Goal: Obtain resource: Obtain resource

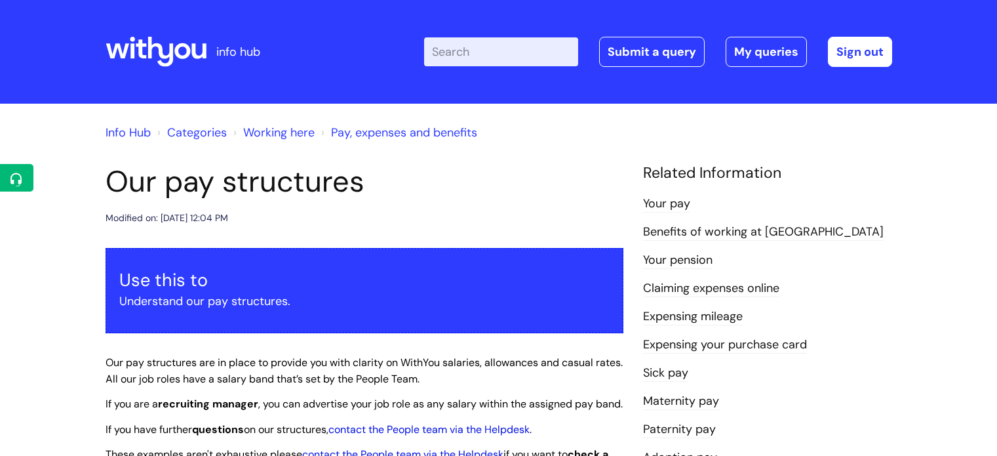
click at [504, 52] on input "Enter your search term here..." at bounding box center [501, 51] width 154 height 29
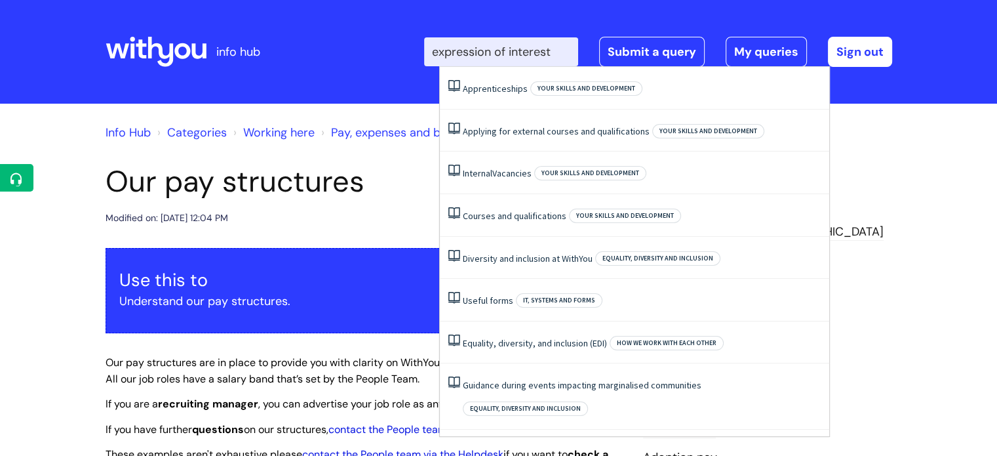
type input "expression of interest"
click button "Search" at bounding box center [0, 0] width 0 height 0
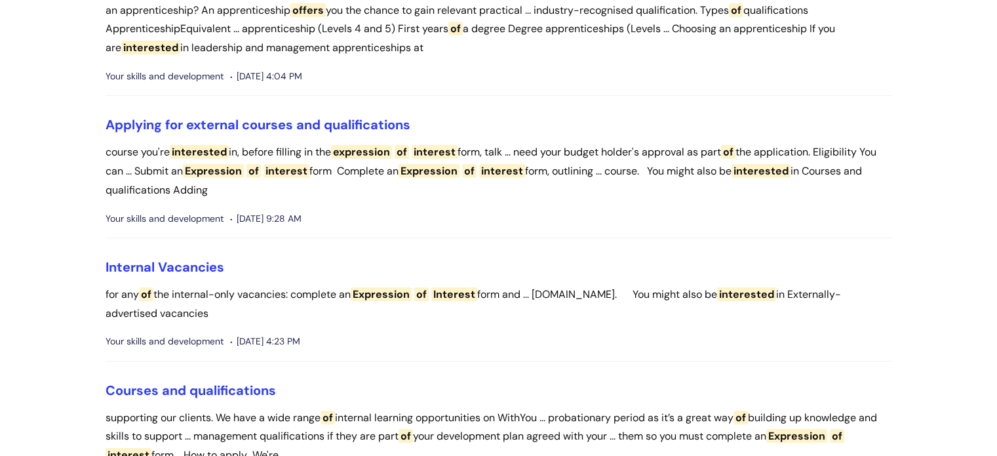
scroll to position [174, 0]
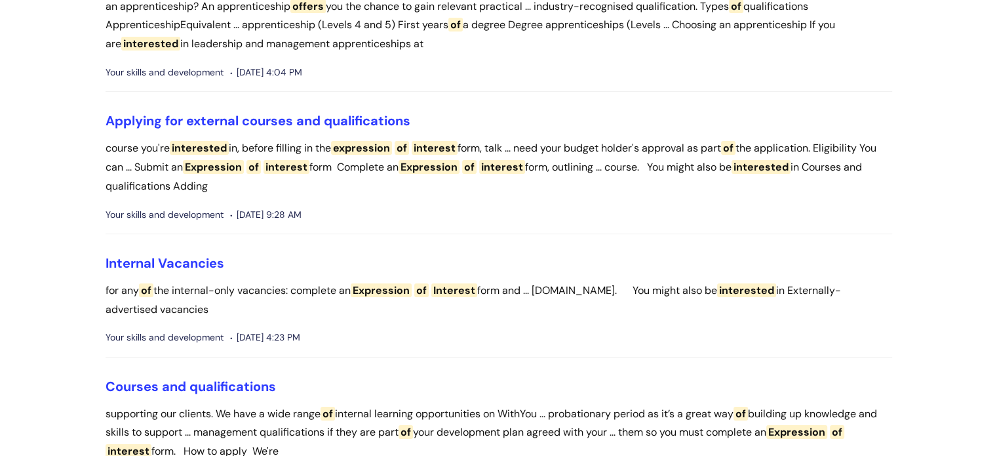
click at [163, 274] on li "Internal Vacancies for any of the internal-only vacancies: complete an Expressi…" at bounding box center [499, 306] width 787 height 102
click at [152, 262] on link "Internal Vacancies" at bounding box center [165, 262] width 119 height 17
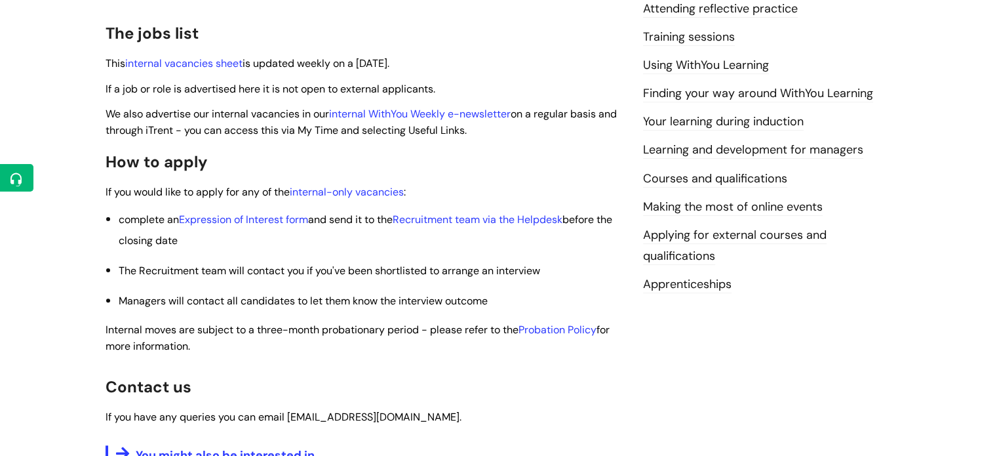
scroll to position [354, 0]
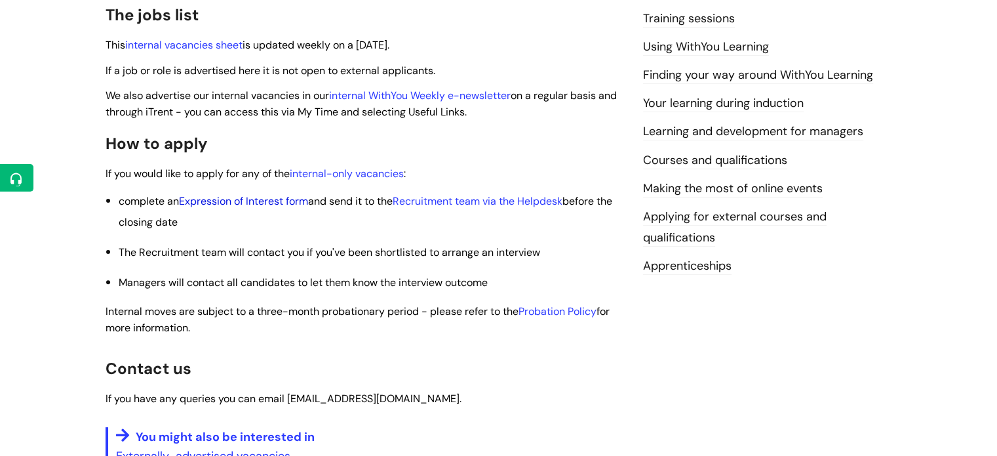
click at [271, 199] on link "Expression of Interest form" at bounding box center [243, 201] width 129 height 14
